Goal: Task Accomplishment & Management: Use online tool/utility

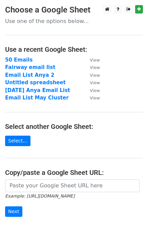
click at [12, 59] on strong "50 Emails" at bounding box center [18, 60] width 27 height 6
click at [15, 59] on strong "50 Emails" at bounding box center [18, 60] width 27 height 6
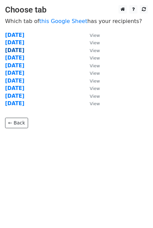
click at [19, 50] on strong "[DATE]" at bounding box center [14, 50] width 19 height 6
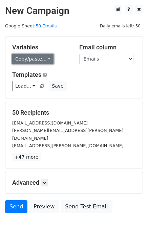
click at [32, 61] on link "Copy/paste..." at bounding box center [32, 59] width 41 height 10
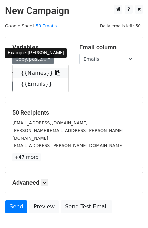
click at [55, 71] on icon at bounding box center [57, 72] width 5 height 5
